Goal: Information Seeking & Learning: Check status

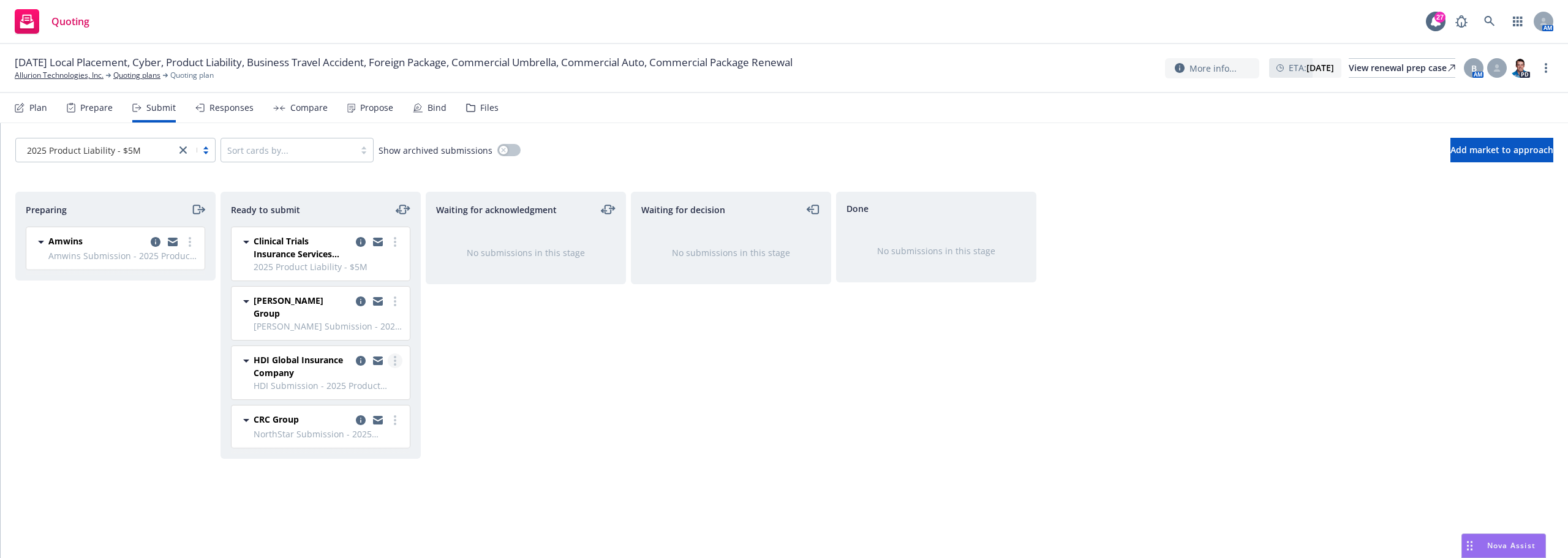
click at [392, 355] on link "more" at bounding box center [395, 361] width 15 height 15
click at [356, 157] on span "Submit to underwriter" at bounding box center [340, 152] width 121 height 12
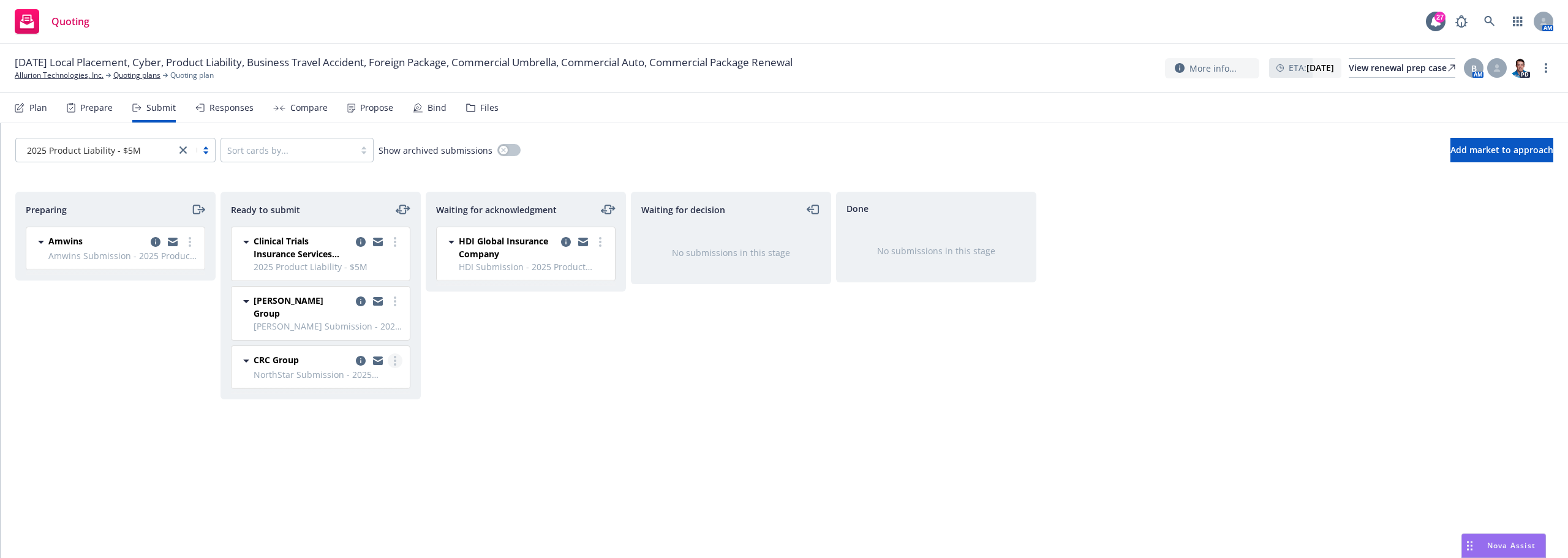
click at [400, 353] on link "more" at bounding box center [395, 361] width 15 height 15
click at [335, 274] on span "Add declined decision" at bounding box center [339, 275] width 120 height 12
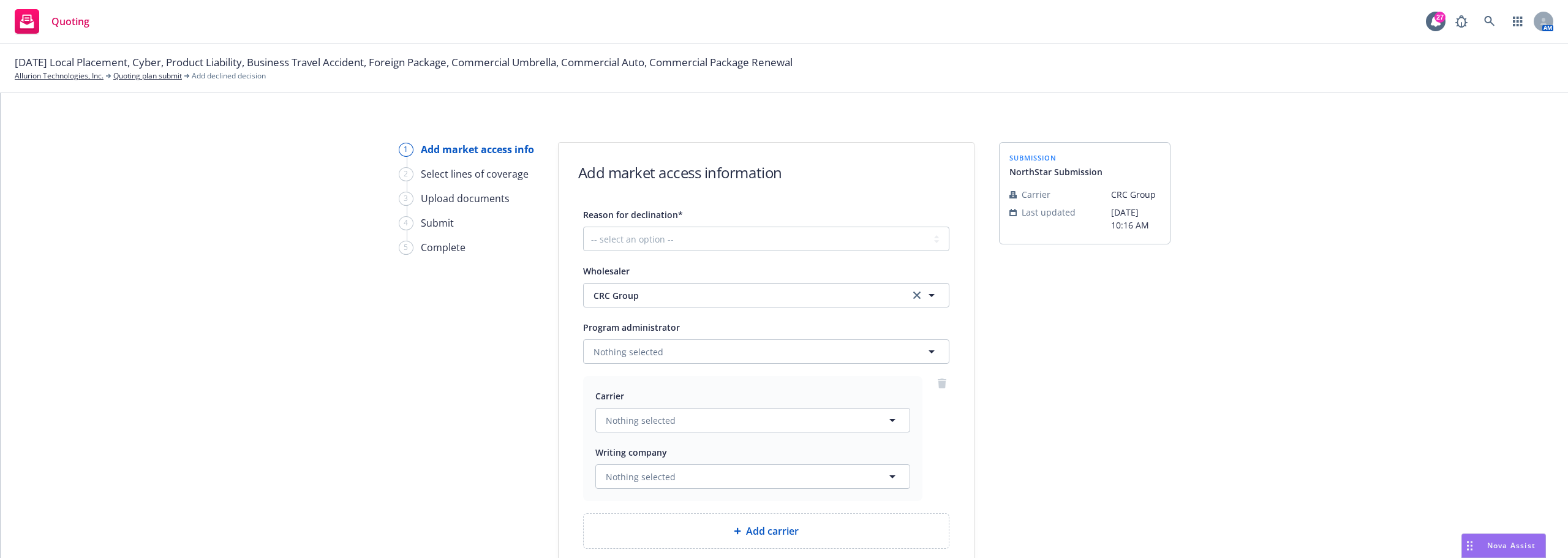
click at [699, 218] on div "Reason for declination*" at bounding box center [766, 214] width 366 height 15
click at [699, 237] on select "-- select an option -- Cannot compete with other markets Carrier non-renewed Ca…" at bounding box center [766, 239] width 366 height 24
click at [713, 141] on div "1 Add market access info 2 Select lines of coverage 3 Upload documents 4 Submit…" at bounding box center [784, 325] width 1567 height 465
click at [688, 244] on select "-- select an option -- Cannot compete with other markets Carrier non-renewed Ca…" at bounding box center [766, 239] width 366 height 24
select select "CARRIER_APPETITE_RECENTLY_CHANGED"
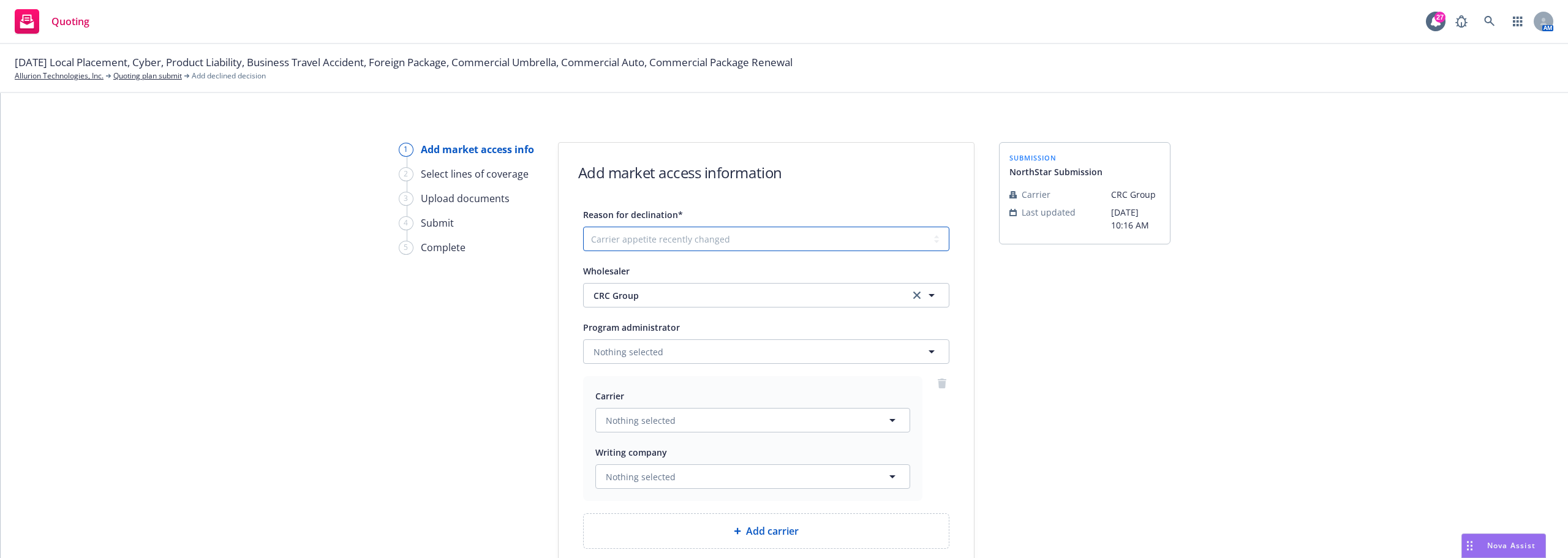
click at [583, 227] on select "-- select an option -- Cannot compete with other markets Carrier non-renewed Ca…" at bounding box center [766, 239] width 366 height 24
click at [716, 348] on button "Nothing selected" at bounding box center [766, 352] width 366 height 24
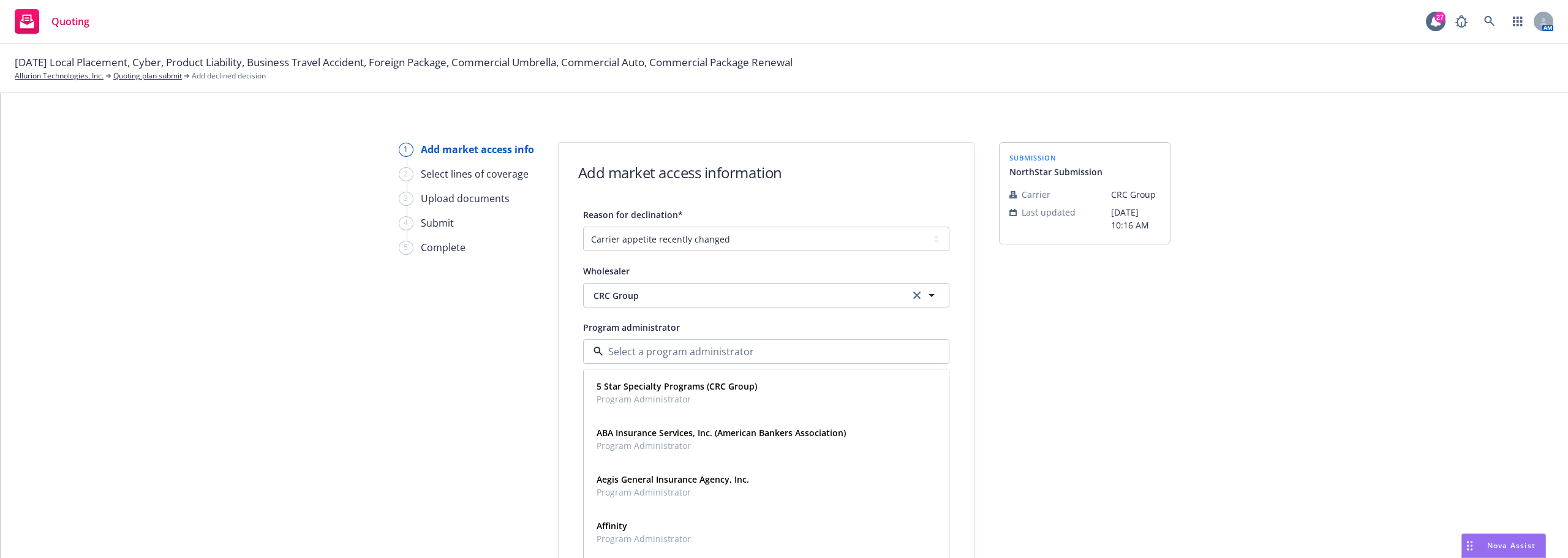
click at [1067, 335] on div "submission NorthStar Submission Carrier CRC Group Last updated [DATE] 10:16 AM" at bounding box center [1084, 383] width 171 height 482
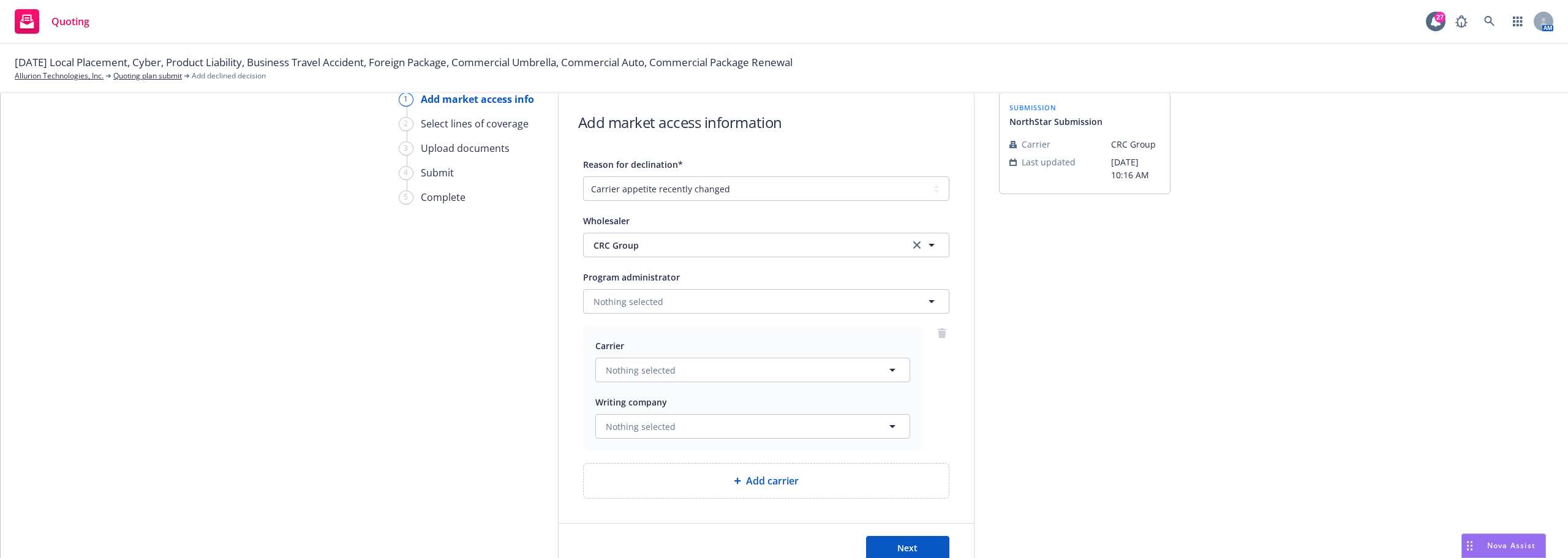
scroll to position [114, 0]
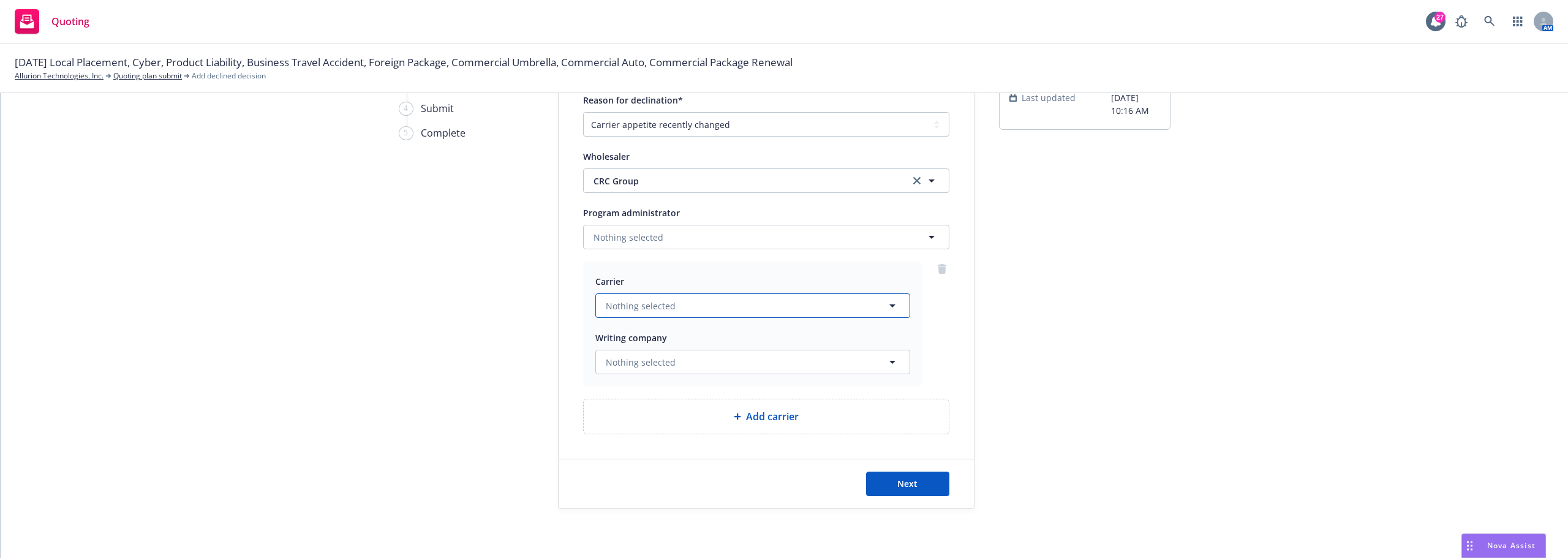
click at [726, 307] on button "Nothing selected" at bounding box center [752, 306] width 315 height 24
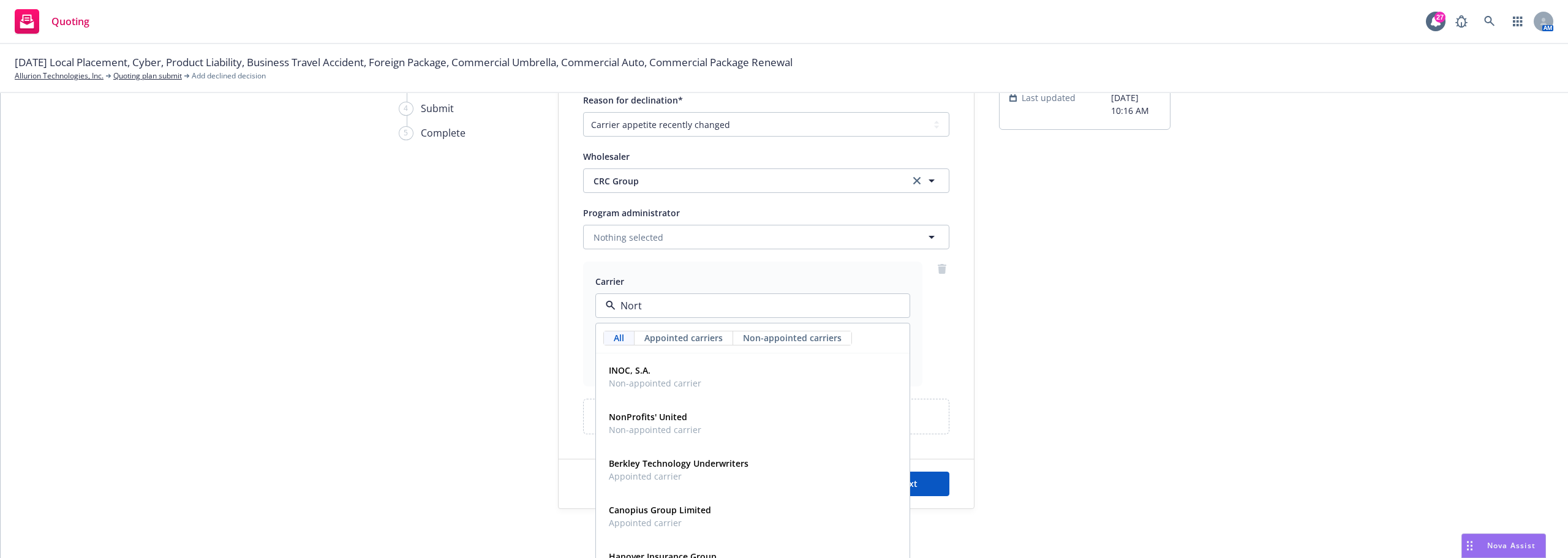
type input "North"
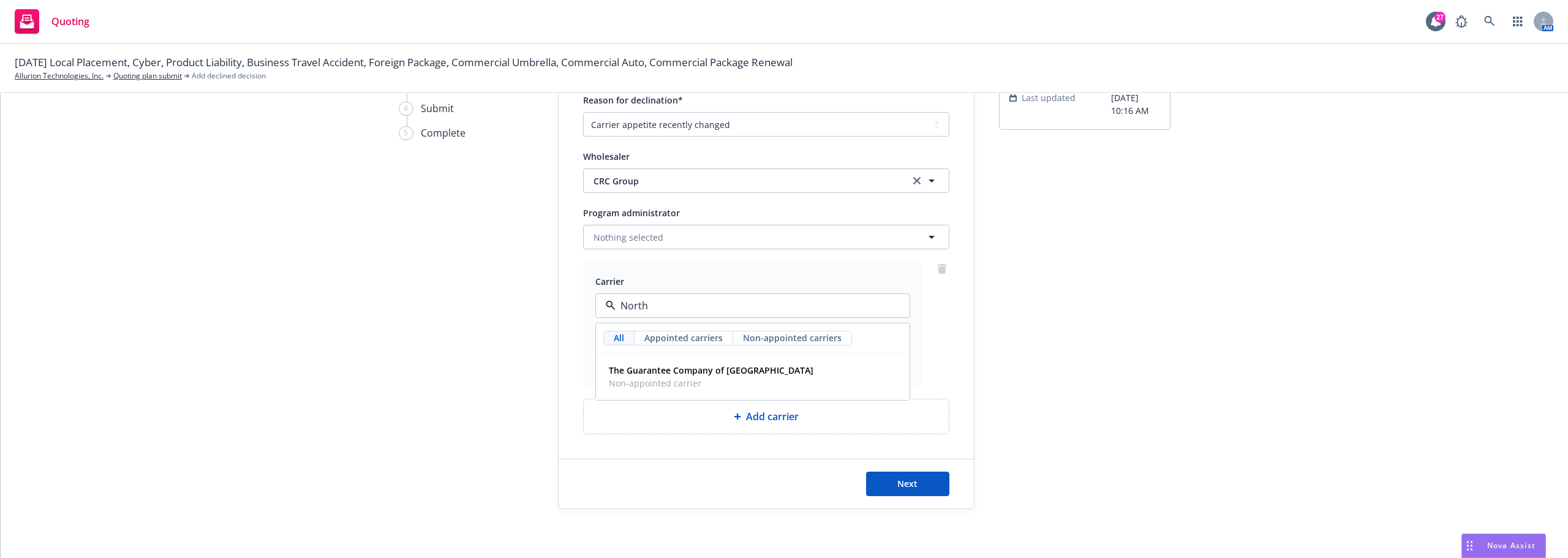
drag, startPoint x: 722, startPoint y: 307, endPoint x: 514, endPoint y: 295, distance: 208.3
click at [514, 295] on div "1 Add market access info 2 Select lines of coverage 3 Upload documents 4 Submit…" at bounding box center [784, 269] width 1538 height 482
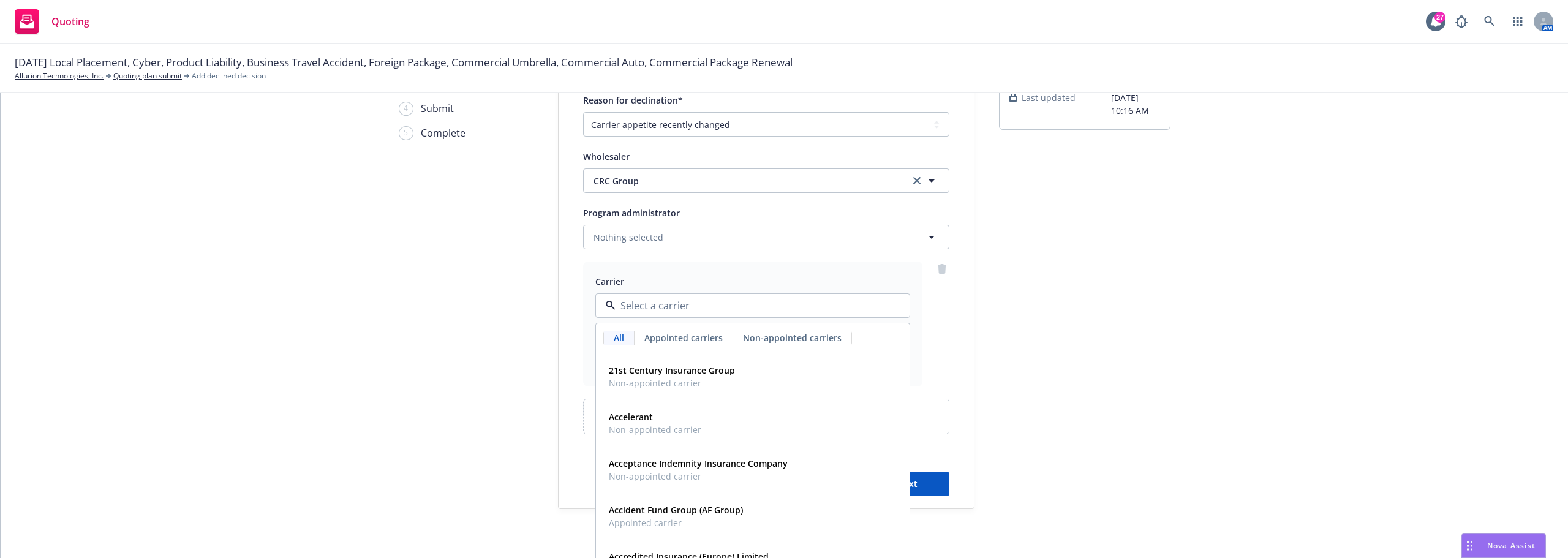
click at [558, 294] on div "Reason for declination* -- select an option -- Cannot compete with other market…" at bounding box center [766, 263] width 415 height 342
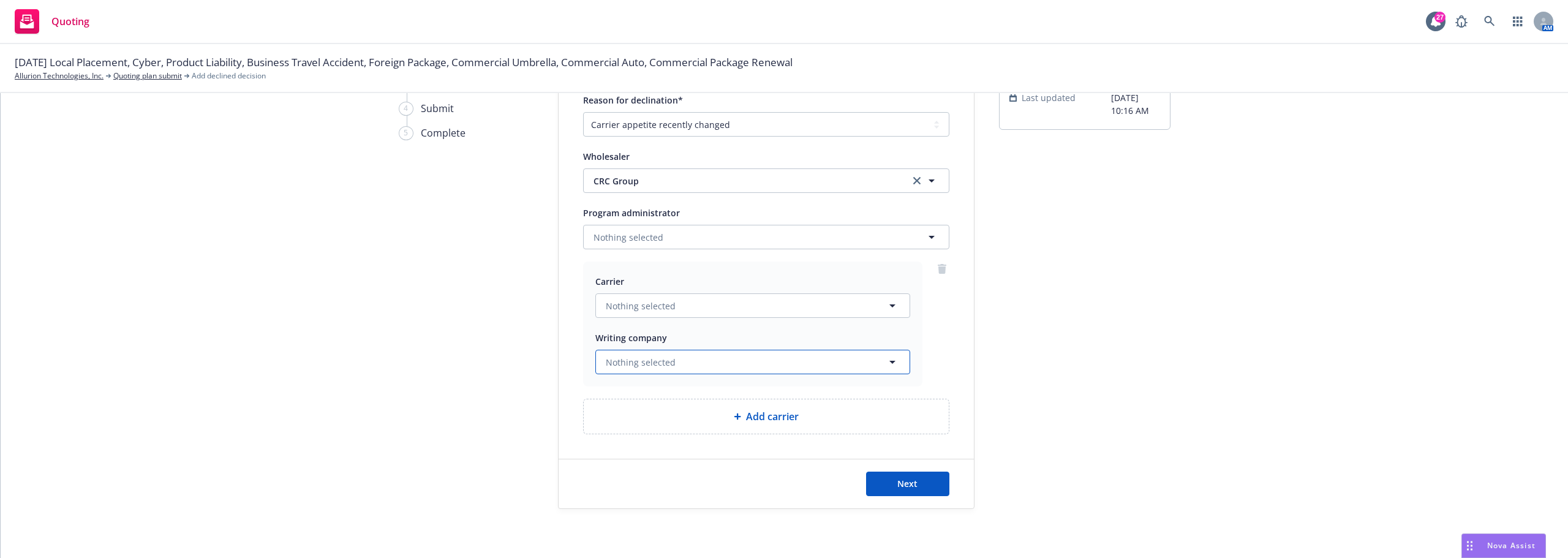
click at [654, 367] on span "Nothing selected" at bounding box center [640, 362] width 70 height 13
type input "Z"
type input "Northst"
drag, startPoint x: 665, startPoint y: 359, endPoint x: 587, endPoint y: 353, distance: 78.2
click at [587, 353] on div "Carrier Nothing selected Writing company Northst No results" at bounding box center [752, 324] width 339 height 125
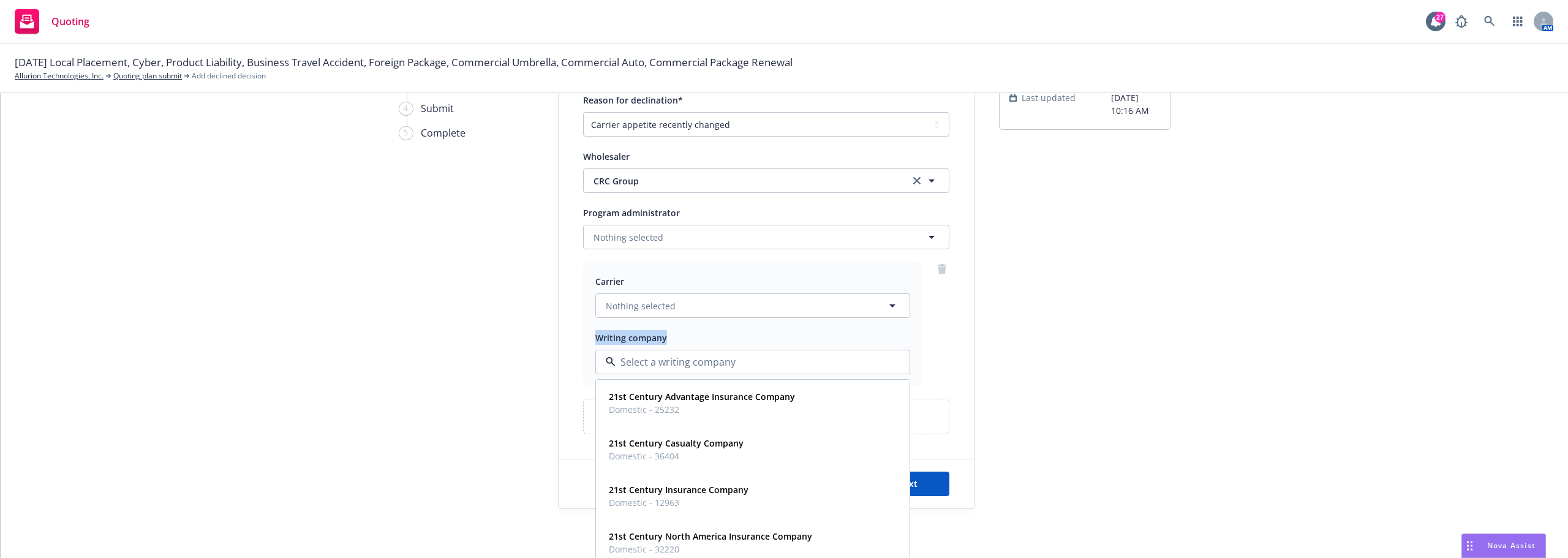
click at [564, 347] on div "Reason for declination* -- select an option -- Cannot compete with other market…" at bounding box center [766, 263] width 415 height 342
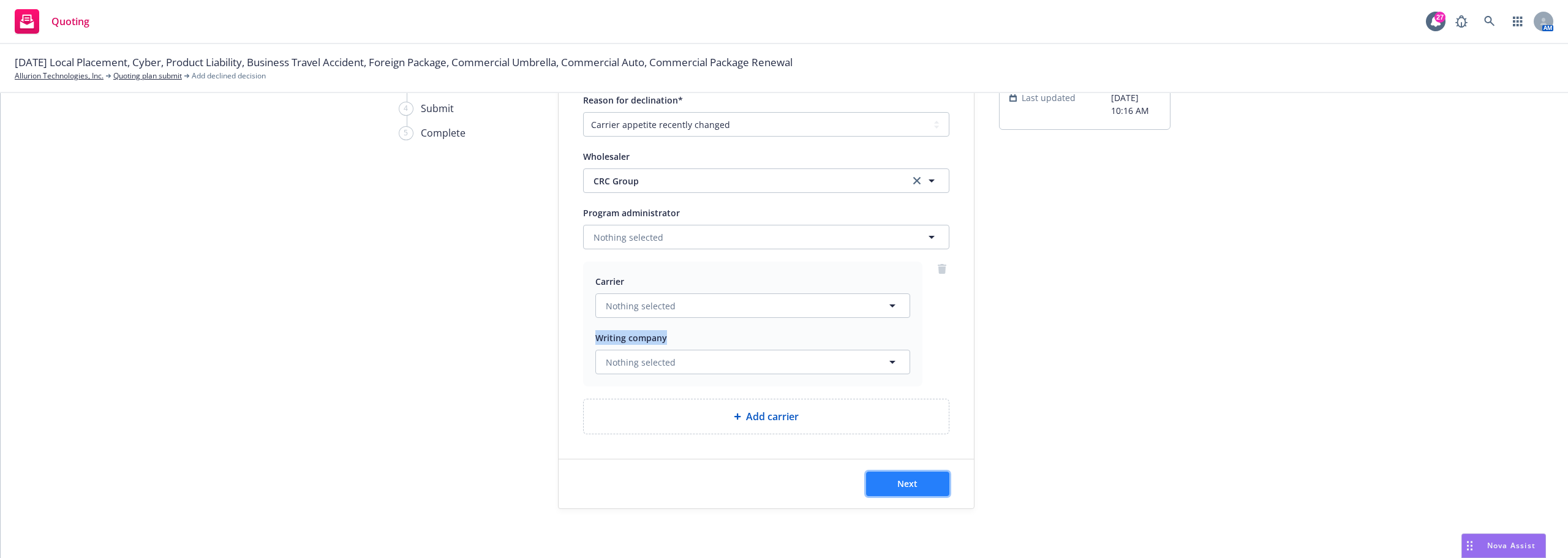
click at [929, 486] on button "Next" at bounding box center [907, 484] width 83 height 24
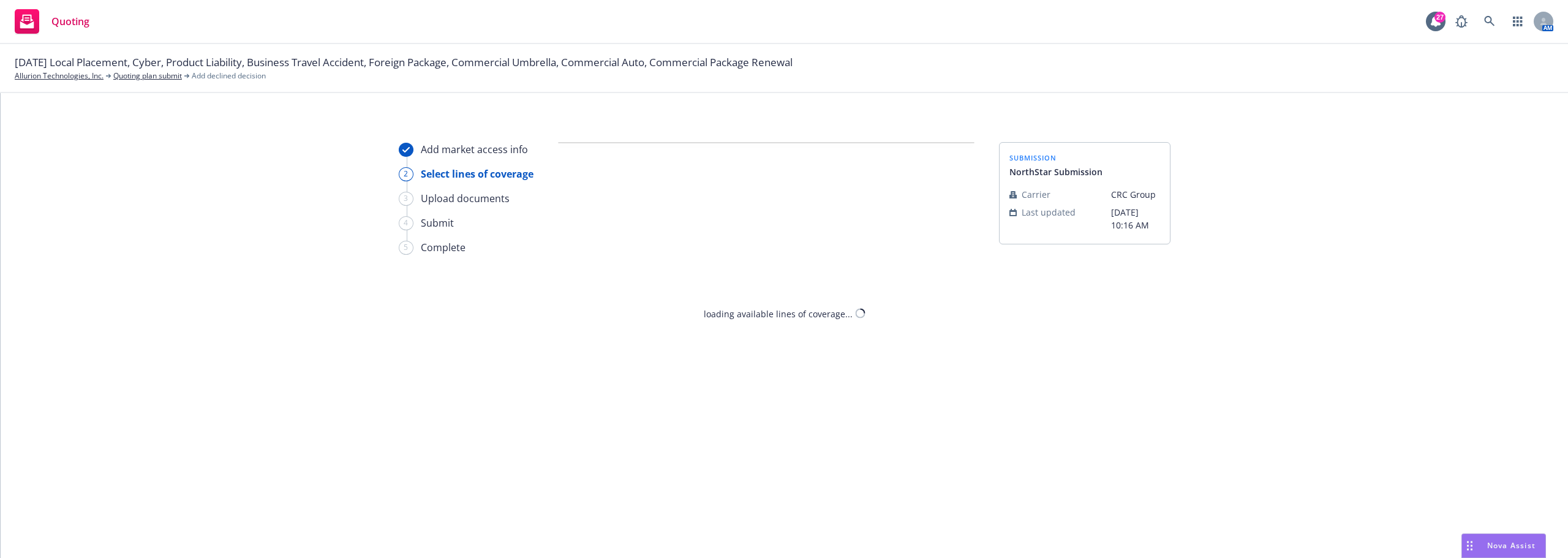
select select "CARRIER_APPETITE_RECENTLY_CHANGED"
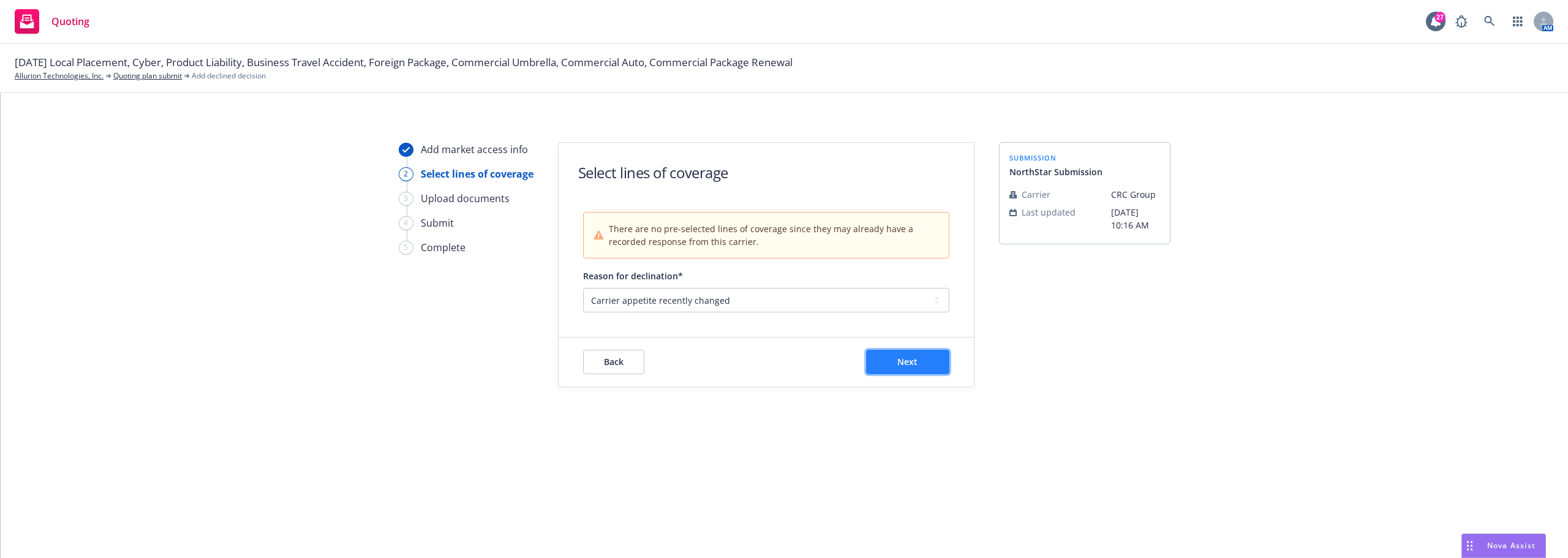
click at [933, 361] on button "Next" at bounding box center [907, 362] width 83 height 24
click at [654, 239] on span "There are no pre-selected lines of coverage since they may already have a recor…" at bounding box center [773, 235] width 329 height 26
click at [480, 150] on div "Add market access info" at bounding box center [475, 150] width 107 height 15
click at [466, 180] on div "Select lines of coverage" at bounding box center [478, 174] width 113 height 15
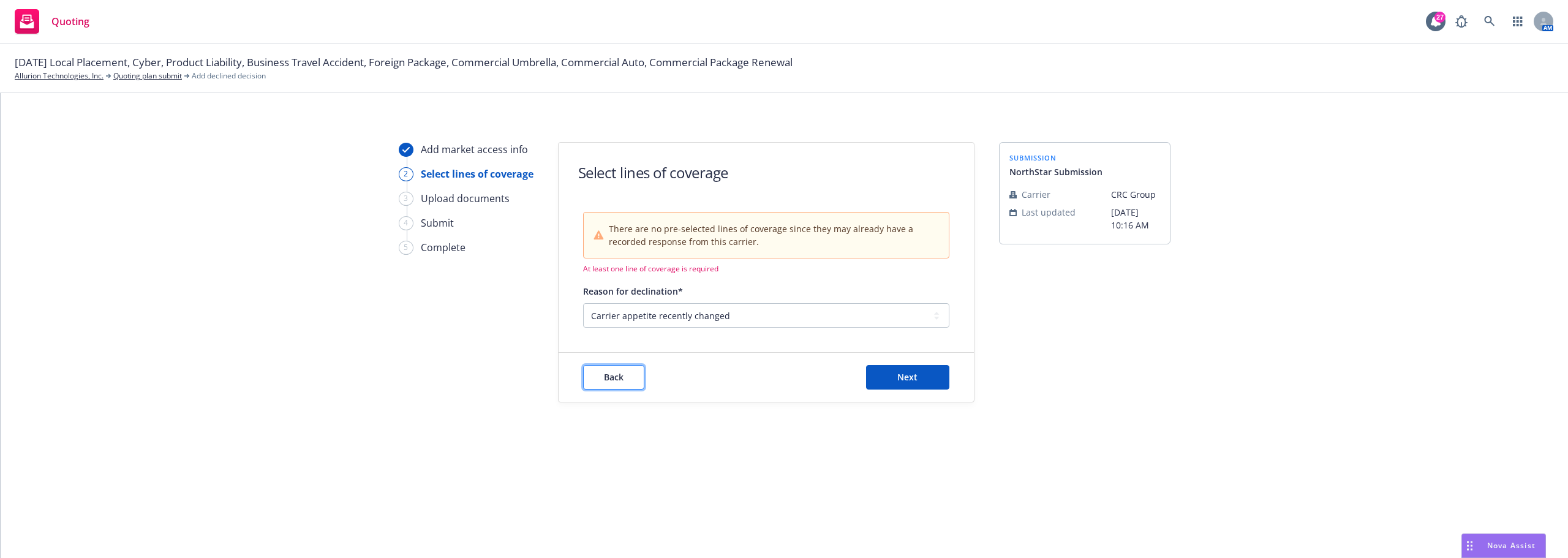
click at [610, 378] on span "Back" at bounding box center [614, 377] width 20 height 12
select select "CARRIER_APPETITE_RECENTLY_CHANGED"
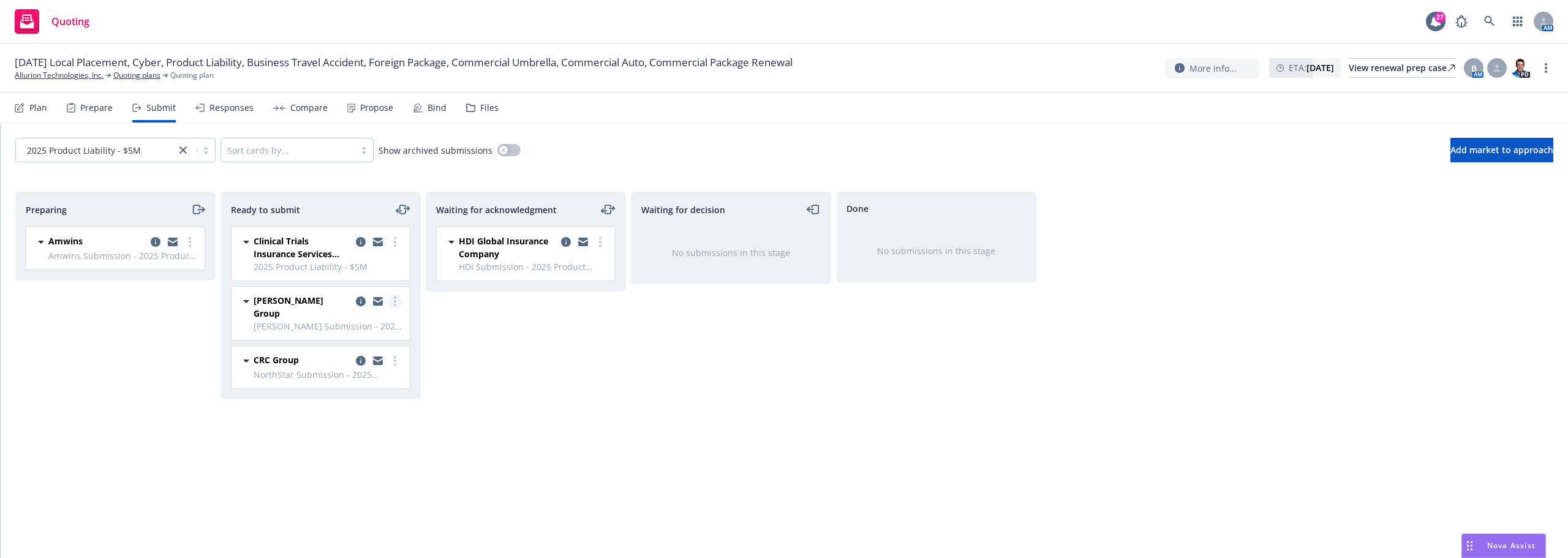
click at [392, 303] on link "more" at bounding box center [395, 301] width 15 height 15
click at [384, 329] on span "Submit to underwriter" at bounding box center [340, 326] width 121 height 12
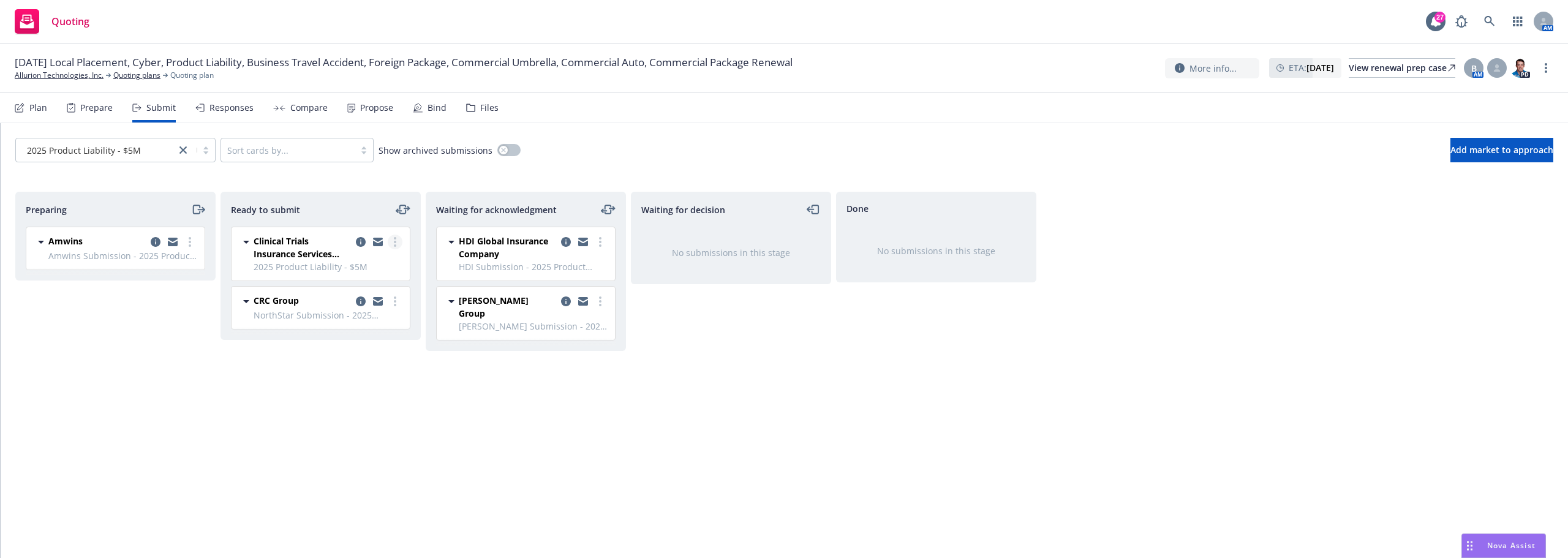
click at [397, 246] on link "more" at bounding box center [395, 242] width 15 height 15
click at [367, 269] on span "Submit to underwriter" at bounding box center [340, 267] width 121 height 12
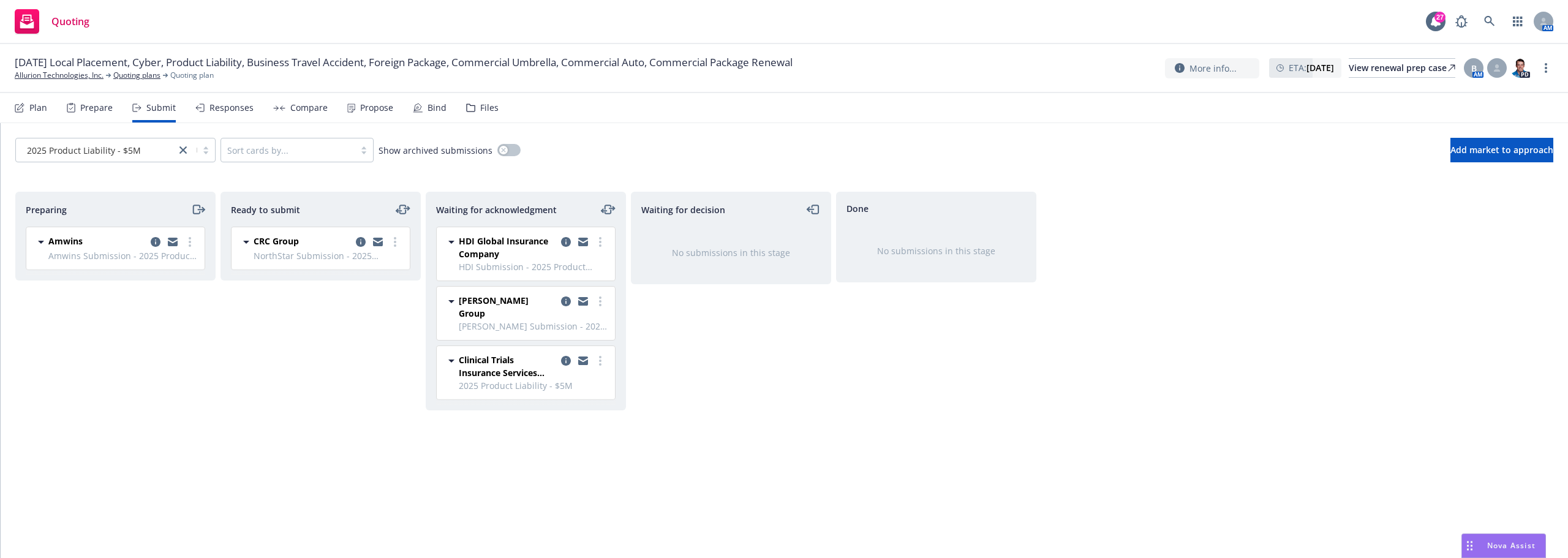
click at [218, 261] on div "Preparing Amwins Amwins Submission - 2025 Product Liability - $5M [DATE] 10:34 …" at bounding box center [784, 362] width 1538 height 341
click at [192, 242] on link "more" at bounding box center [190, 242] width 15 height 15
click at [162, 267] on span "Complete preparation" at bounding box center [134, 267] width 120 height 12
click at [399, 287] on link "more" at bounding box center [395, 291] width 15 height 15
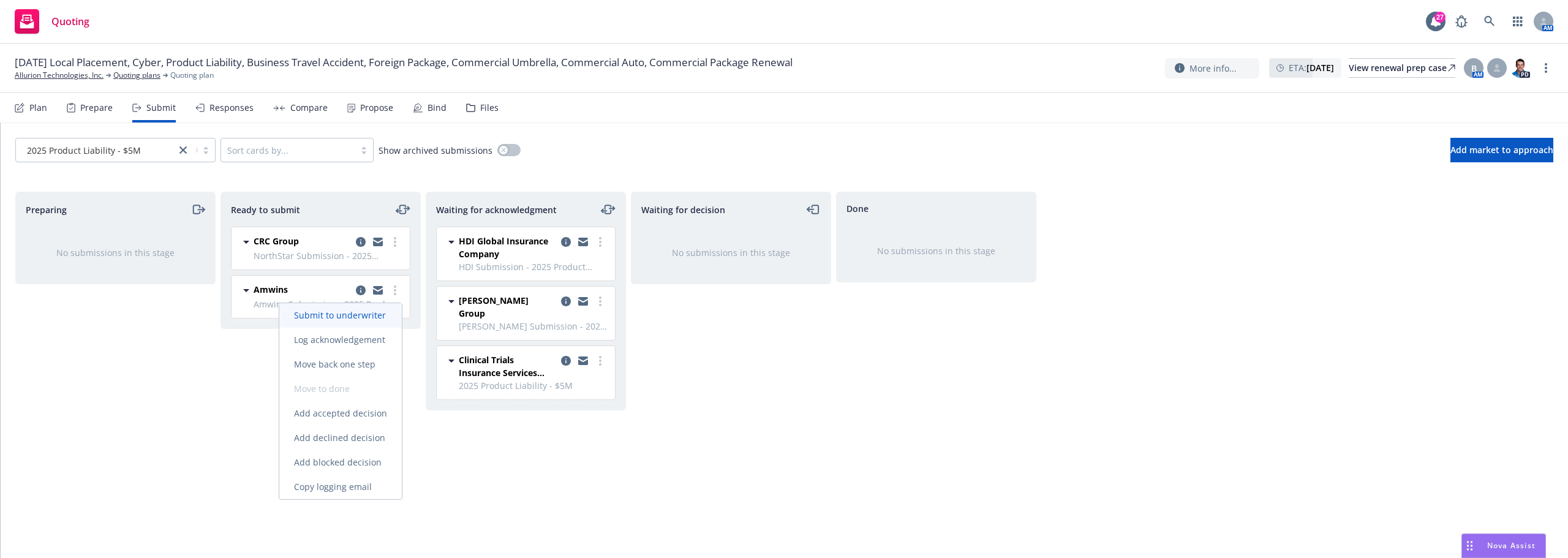
click at [354, 314] on span "Submit to underwriter" at bounding box center [340, 315] width 121 height 12
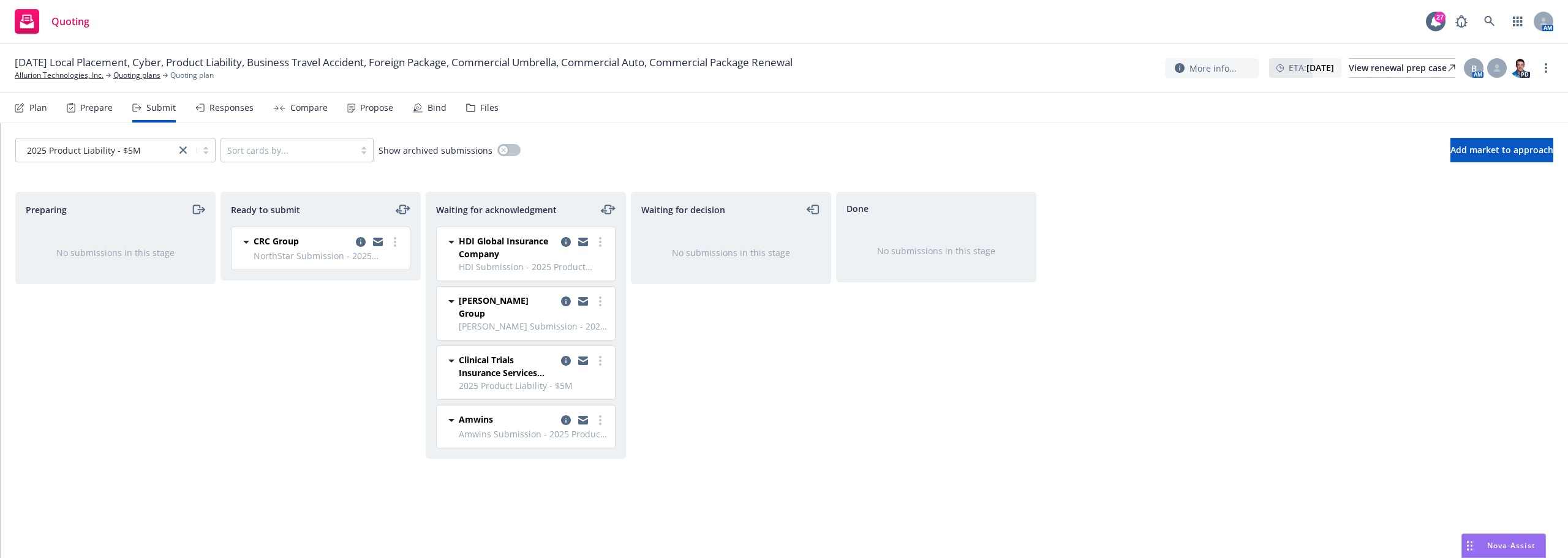
click at [423, 220] on div "Preparing No submissions in this stage Ready to submit CRC Group NorthStar Subm…" at bounding box center [784, 362] width 1538 height 341
click at [53, 78] on link "Allurion Technologies, Inc." at bounding box center [59, 76] width 89 height 11
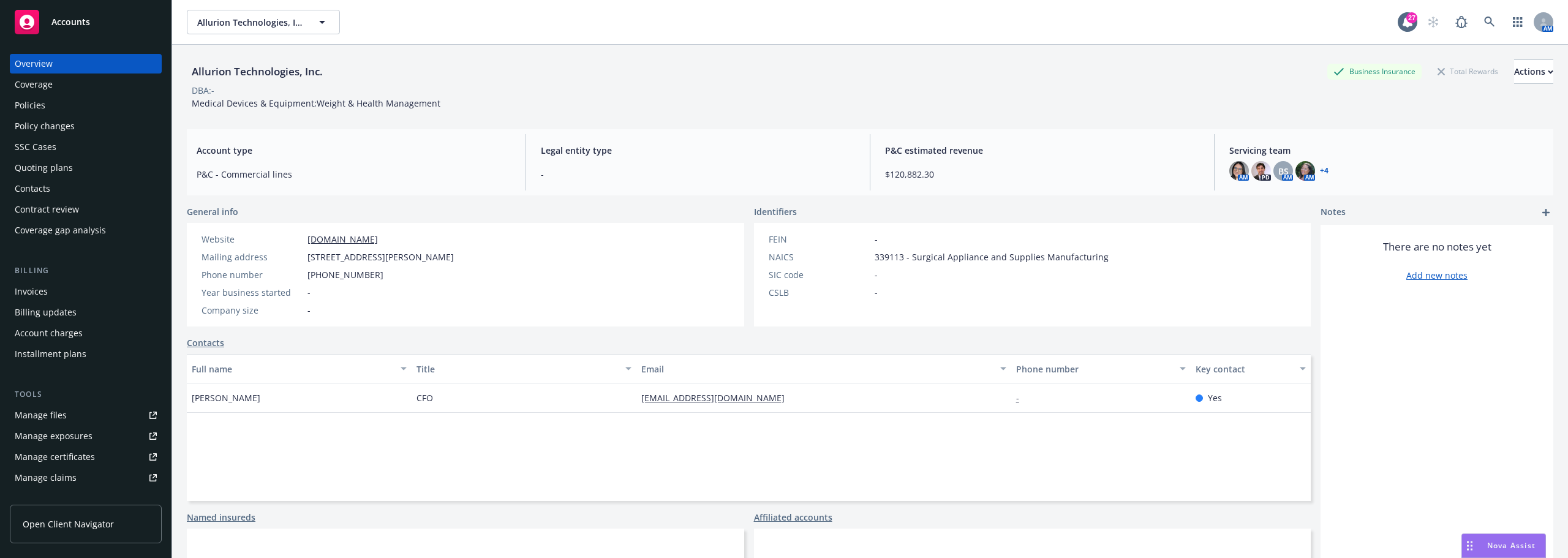
click at [90, 100] on div "Policies" at bounding box center [86, 105] width 142 height 20
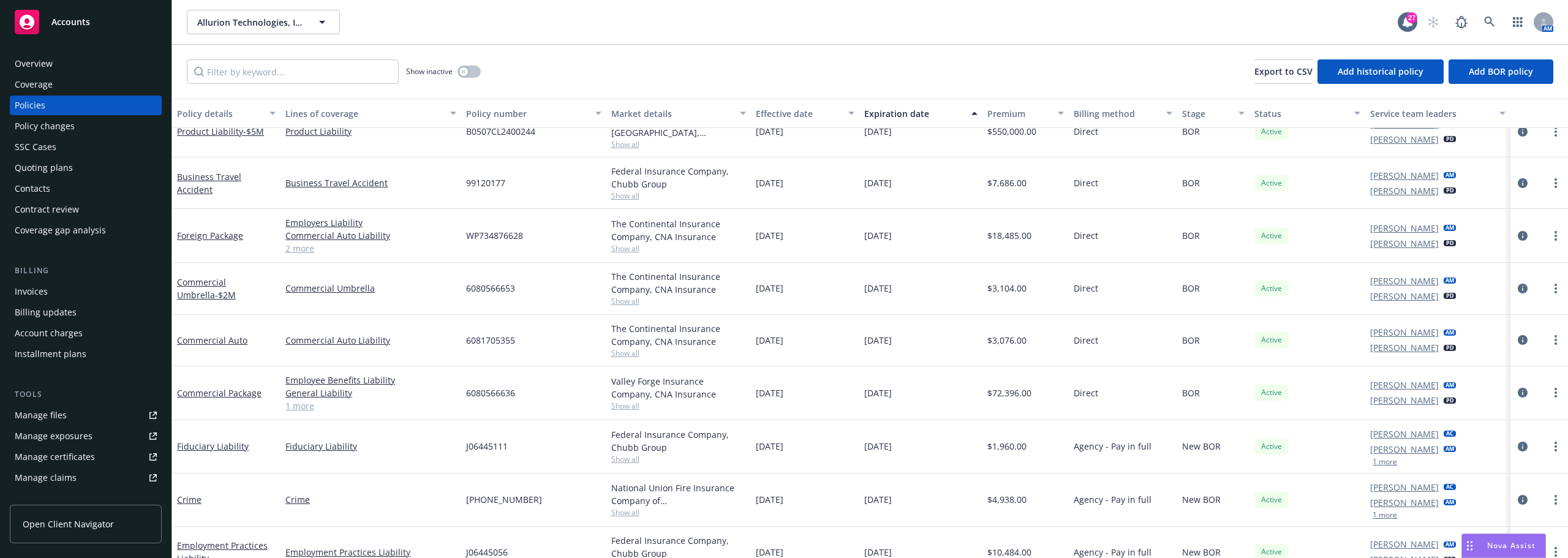
scroll to position [61, 0]
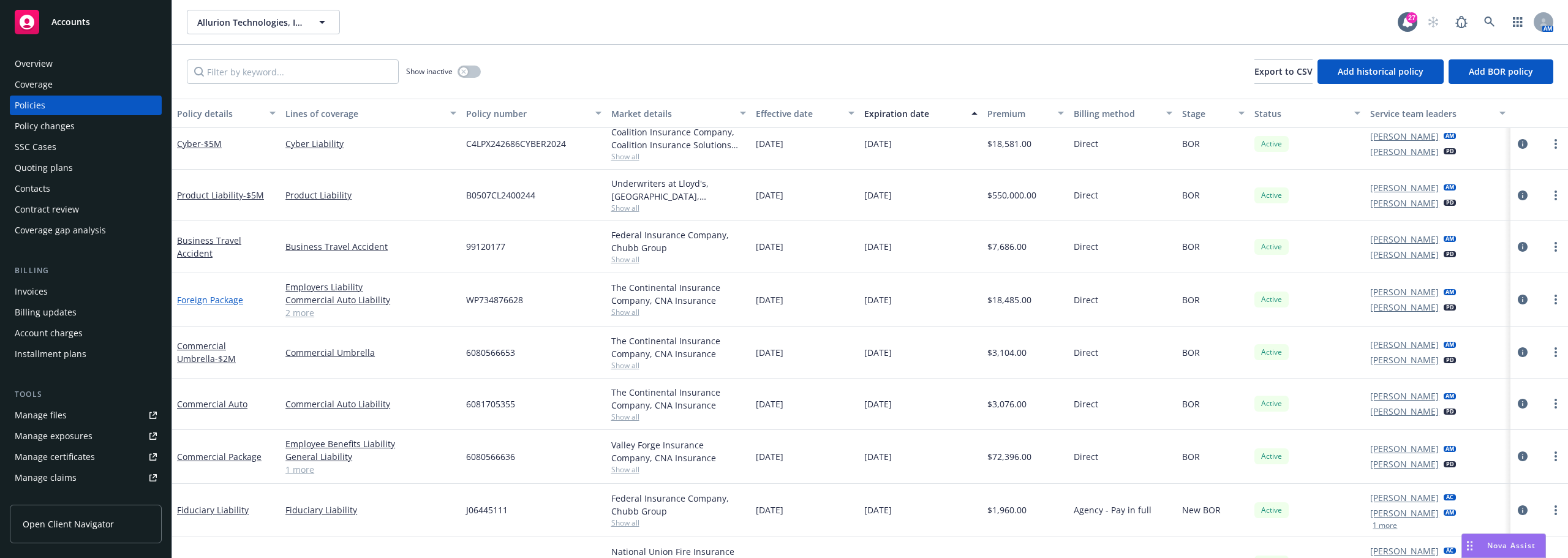
click at [212, 298] on link "Foreign Package" at bounding box center [210, 299] width 66 height 12
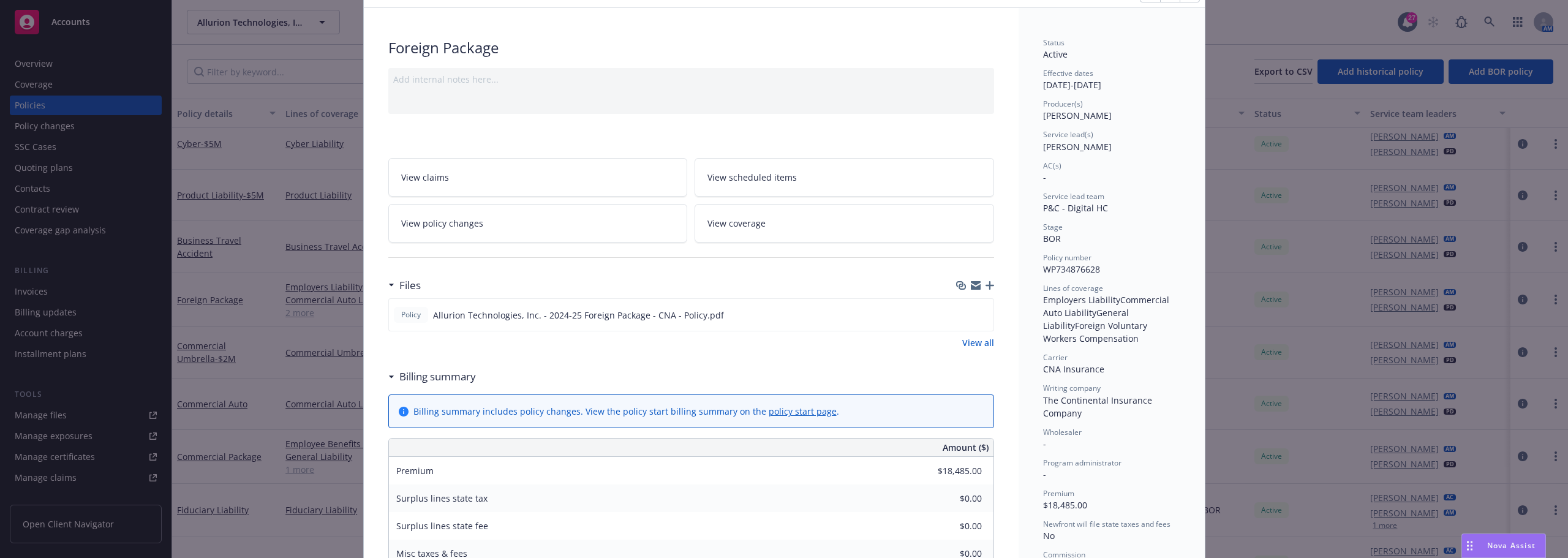
scroll to position [122, 0]
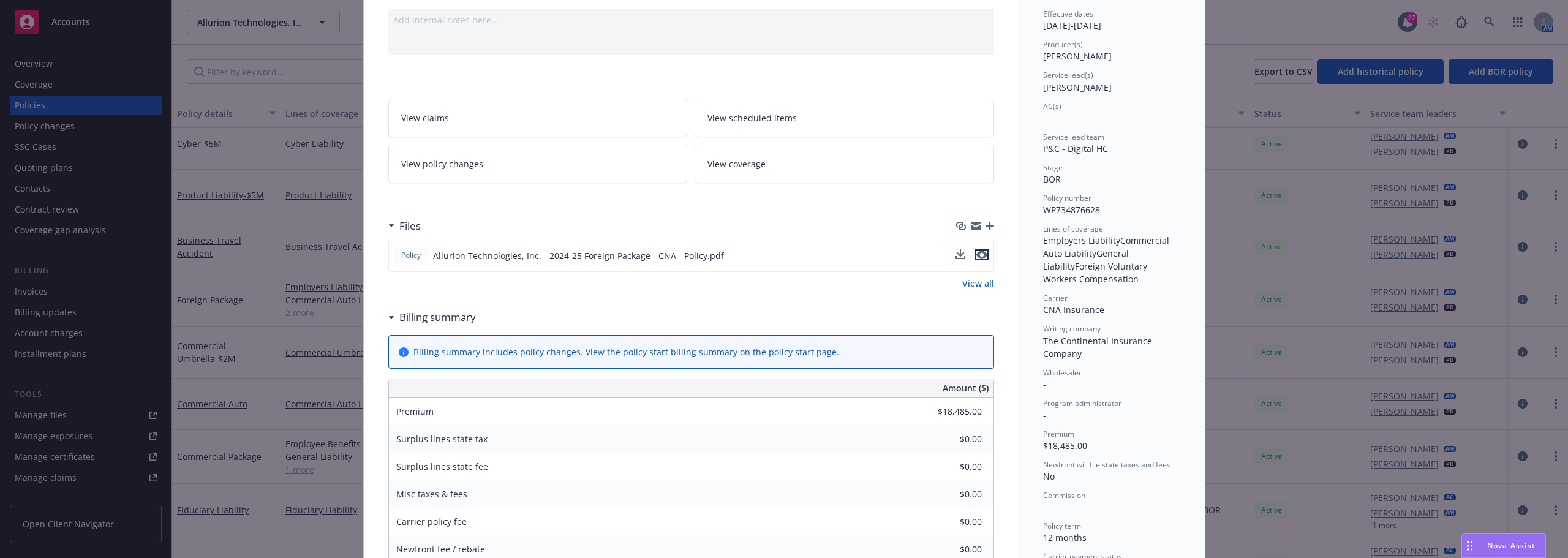
click at [982, 259] on icon "preview file" at bounding box center [982, 255] width 11 height 9
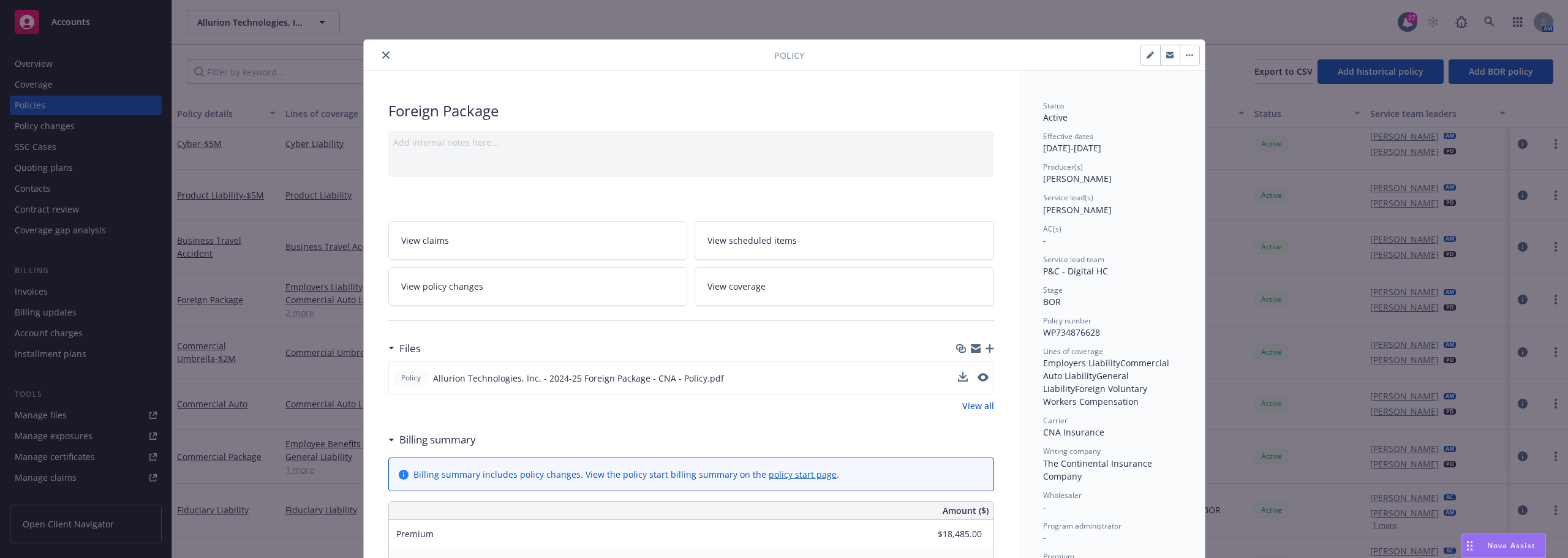
click at [382, 56] on icon "close" at bounding box center [386, 55] width 7 height 7
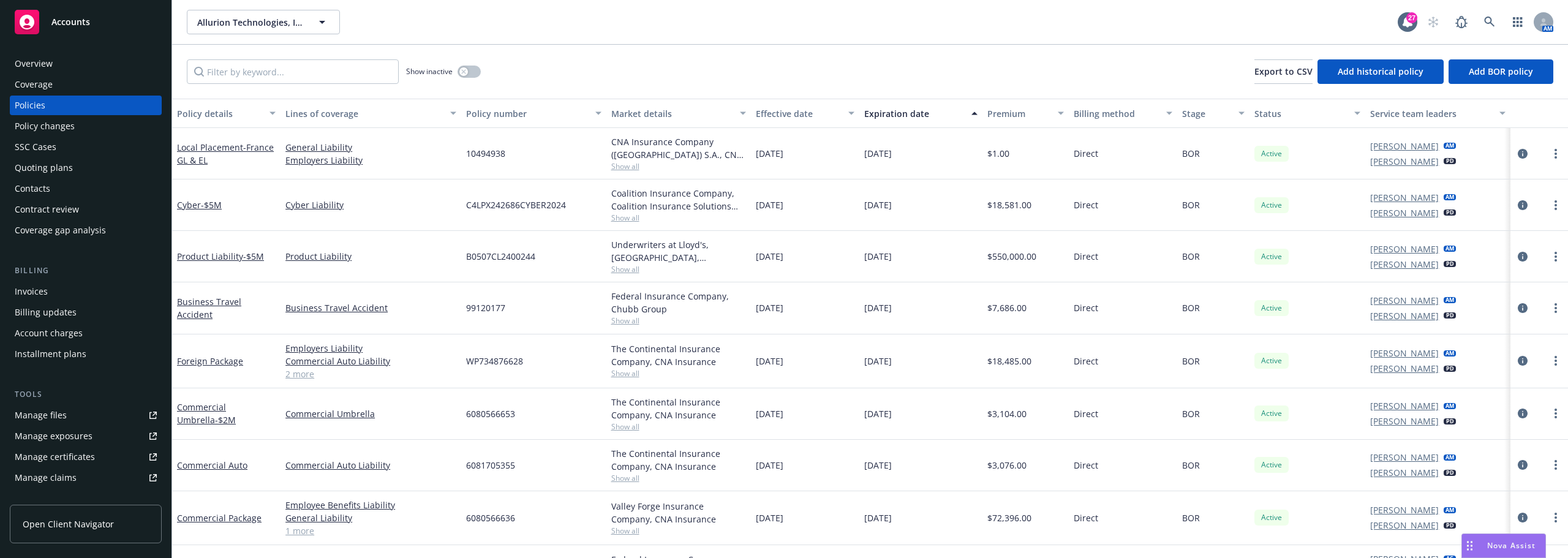
click at [267, 204] on div "Cyber - $5M" at bounding box center [226, 205] width 99 height 13
